Goal: Information Seeking & Learning: Learn about a topic

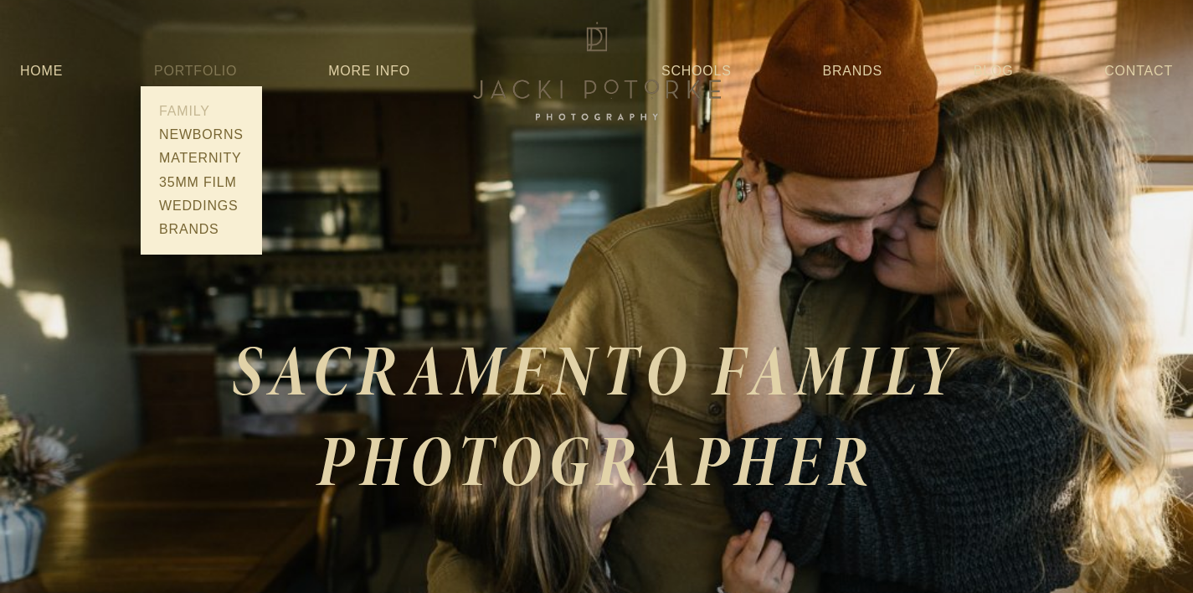
click at [193, 111] on link "Family" at bounding box center [201, 111] width 95 height 23
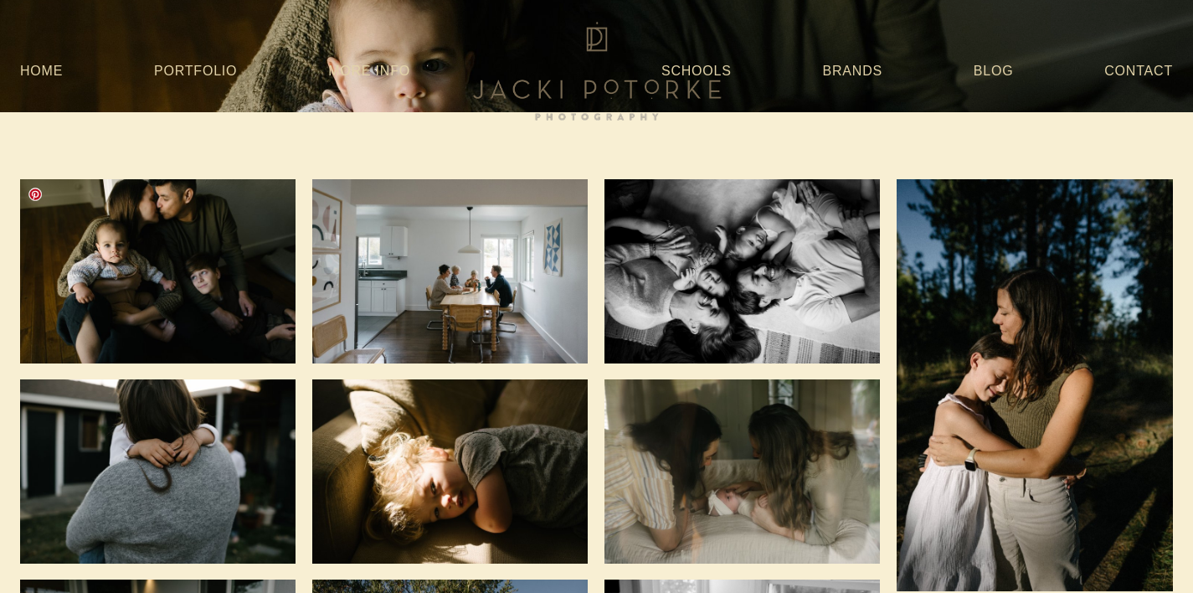
click at [190, 234] on img at bounding box center [158, 271] width 276 height 184
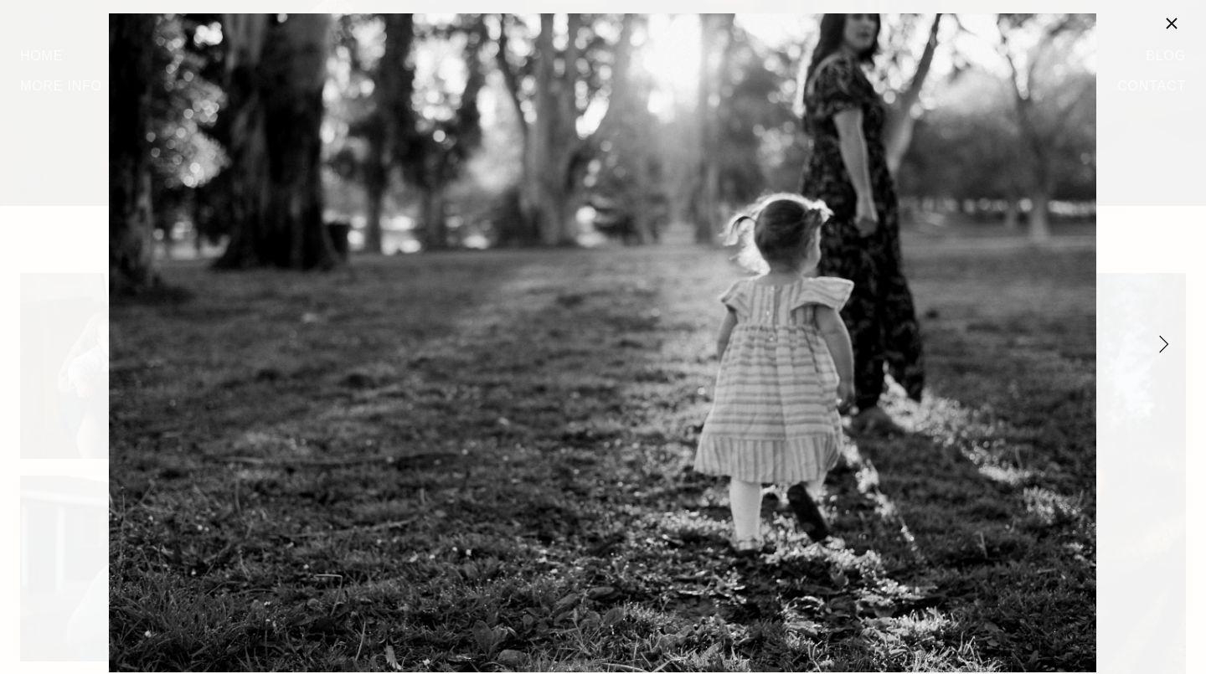
click at [1163, 22] on link "Close" at bounding box center [1172, 23] width 20 height 20
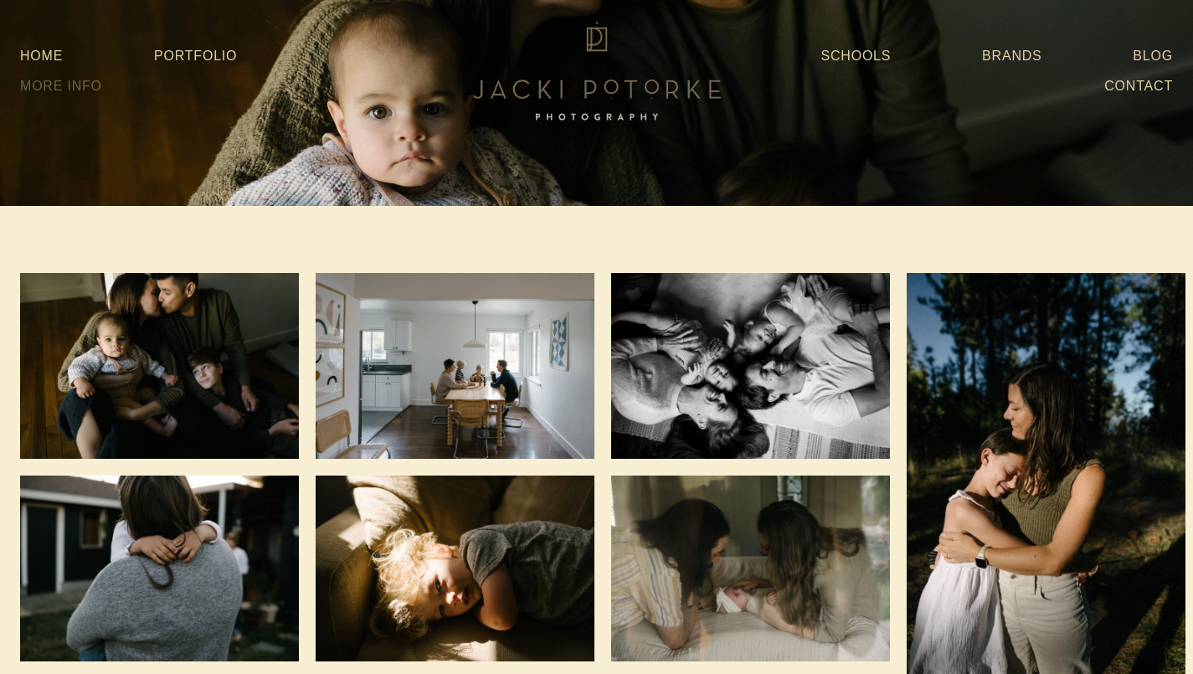
click at [56, 83] on link "More Info" at bounding box center [61, 86] width 82 height 30
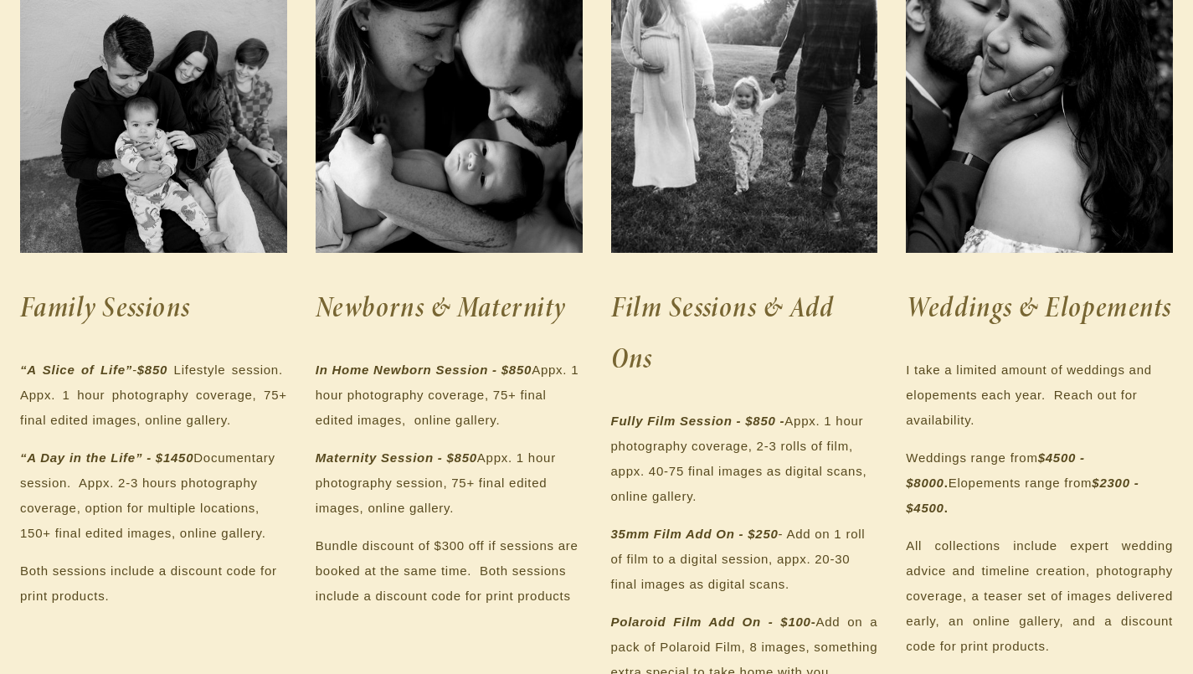
scroll to position [336, 0]
